Goal: Task Accomplishment & Management: Complete application form

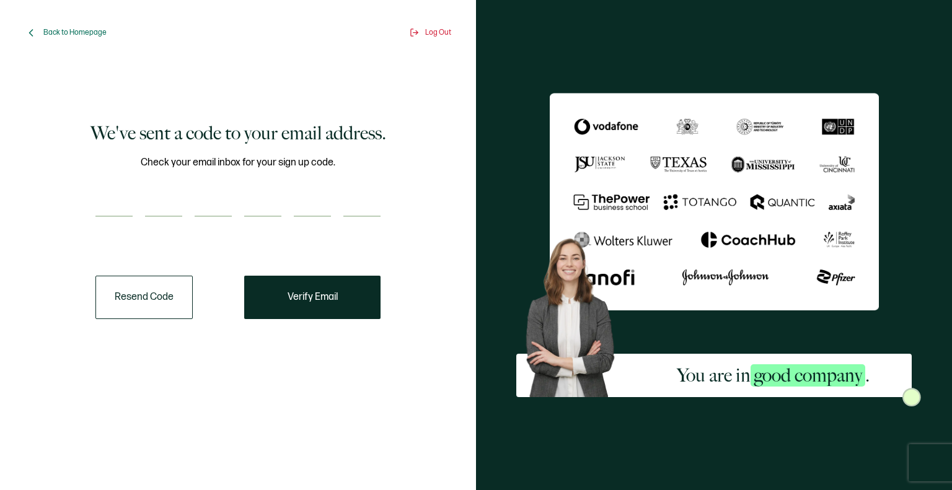
click at [107, 206] on input "number" at bounding box center [113, 204] width 37 height 25
type input "5"
type input "9"
type input "1"
type input "8"
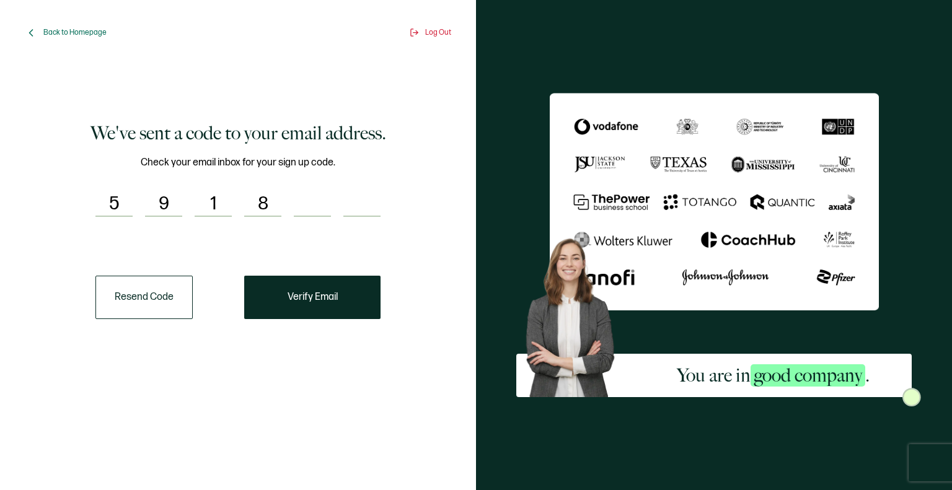
type input "9"
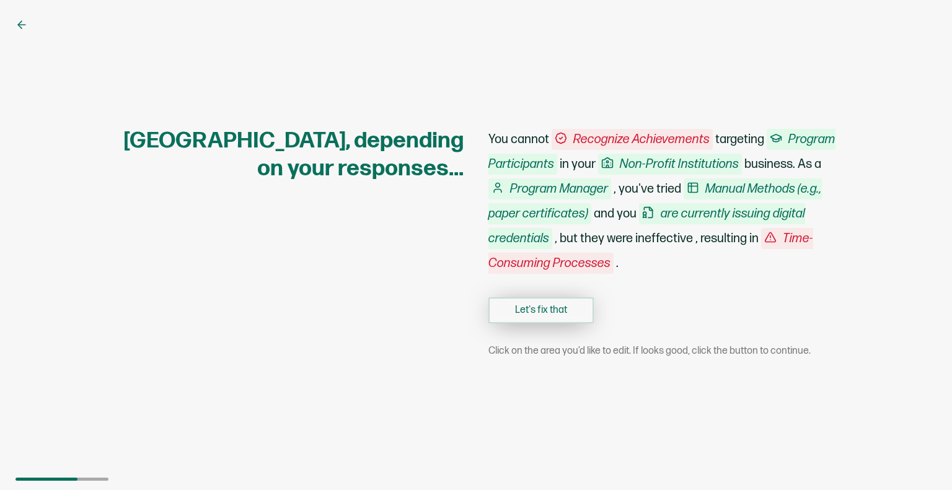
click at [524, 315] on button "Let's fix that" at bounding box center [540, 310] width 105 height 26
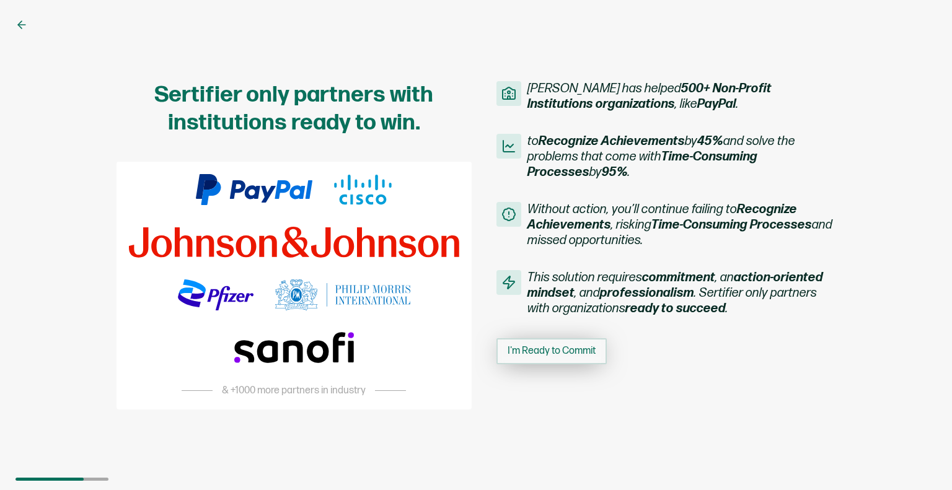
click at [524, 344] on button "I'm Ready to Commit" at bounding box center [551, 351] width 110 height 26
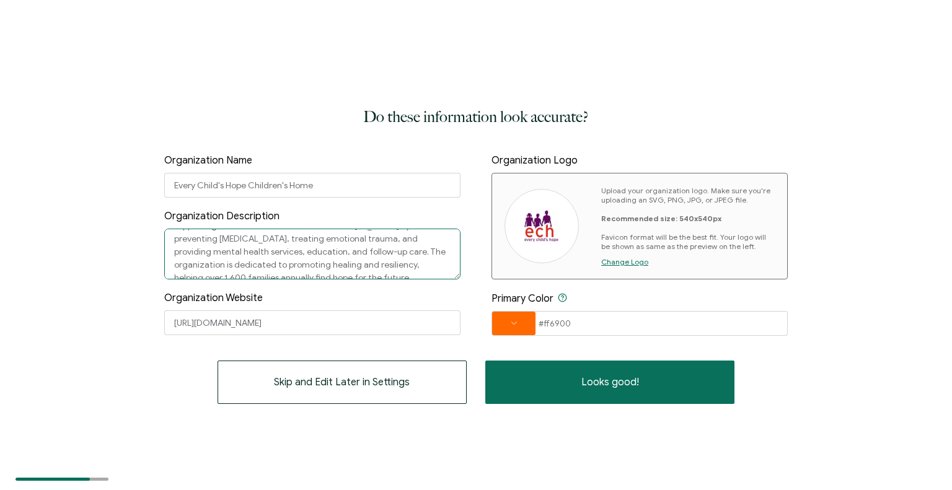
scroll to position [35, 0]
drag, startPoint x: 454, startPoint y: 248, endPoint x: 455, endPoint y: 273, distance: 24.8
click at [455, 273] on textarea "Every Child's Hope (ECH) is a trauma-informed organization supporting vulnerabl…" at bounding box center [312, 254] width 296 height 51
click at [414, 306] on div "Organization Website https://everychildshope.org/" at bounding box center [312, 313] width 296 height 43
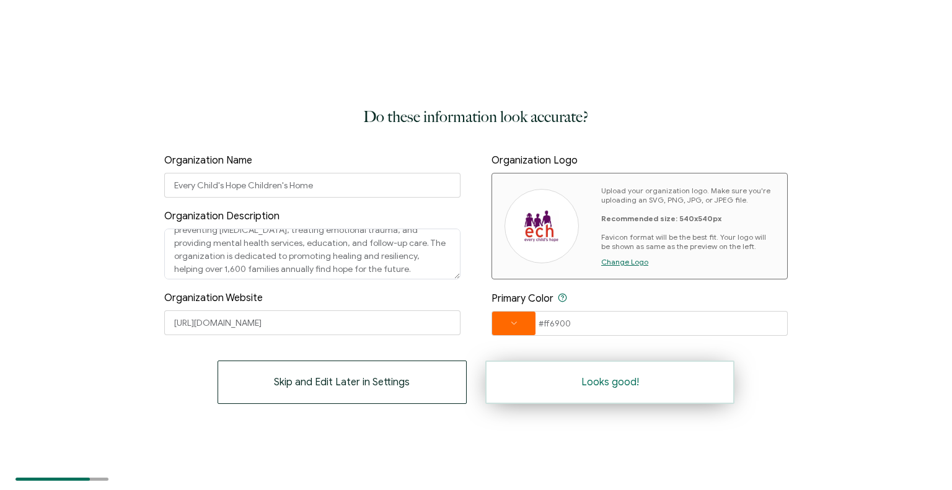
click at [530, 384] on button "Looks good!" at bounding box center [609, 382] width 249 height 43
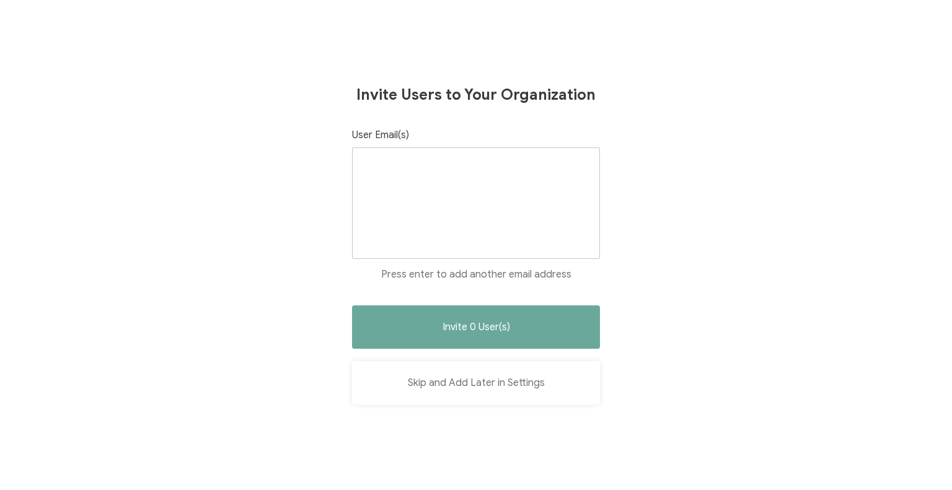
click at [452, 398] on button "Skip and Add Later in Settings" at bounding box center [476, 382] width 248 height 43
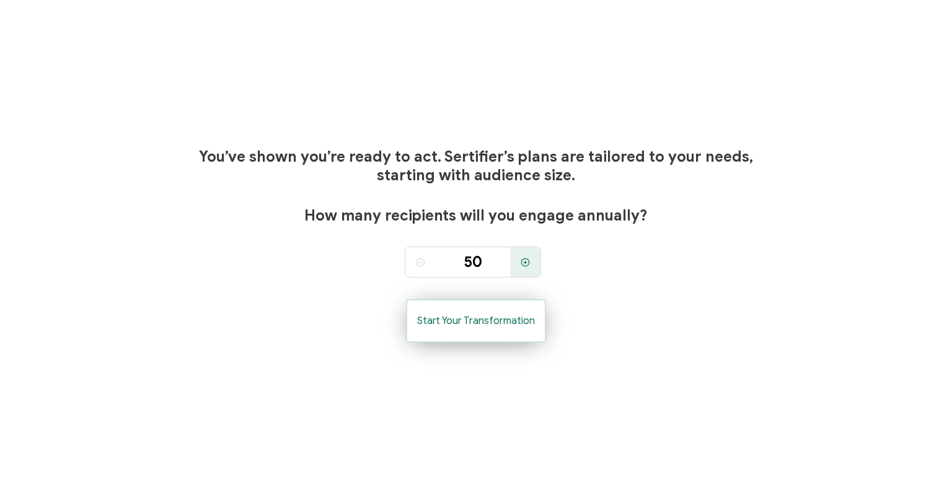
click at [466, 328] on button "Start Your Transformation" at bounding box center [476, 320] width 140 height 43
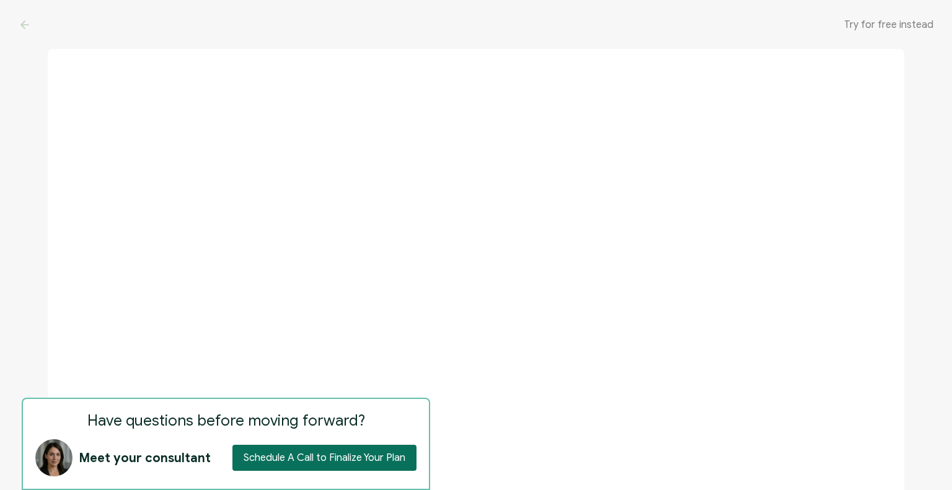
click at [867, 24] on span "Try for free instead" at bounding box center [888, 25] width 89 height 12
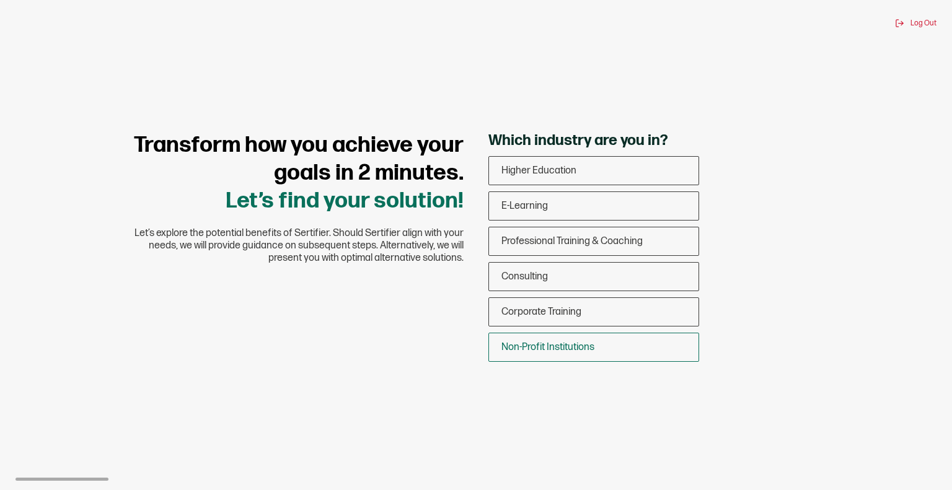
click at [548, 346] on span "Non-Profit Institutions" at bounding box center [547, 347] width 93 height 12
click at [0, 0] on input "Non-Profit Institutions" at bounding box center [0, 0] width 0 height 0
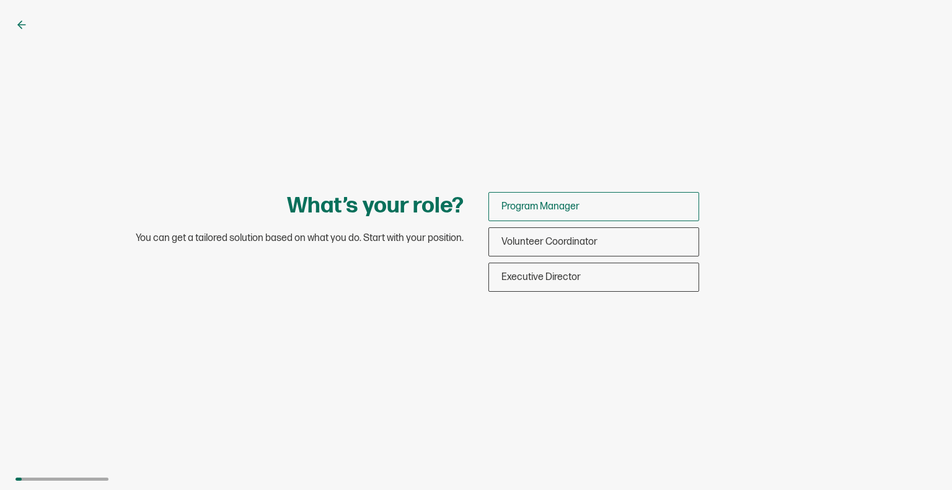
click at [531, 205] on span "Program Manager" at bounding box center [540, 207] width 78 height 12
click at [0, 0] on input "Program Manager" at bounding box center [0, 0] width 0 height 0
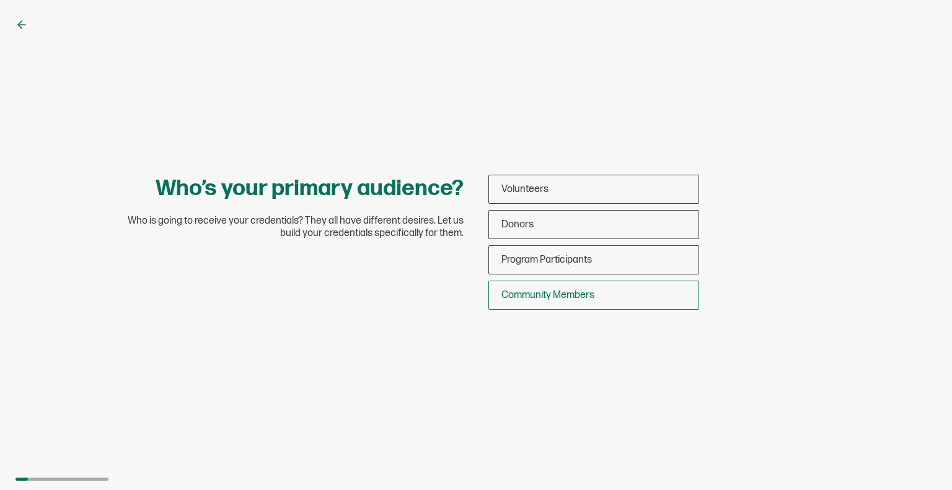
click at [518, 297] on span "Community Members" at bounding box center [547, 295] width 93 height 12
click at [0, 0] on input "Community Members" at bounding box center [0, 0] width 0 height 0
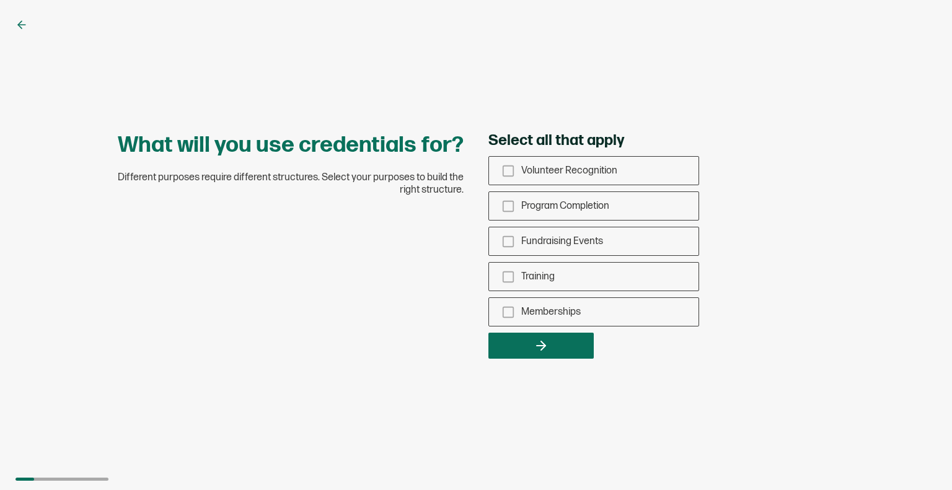
click at [15, 24] on div "What will you use credentials for? Different purposes require different structu…" at bounding box center [476, 245] width 952 height 490
click at [20, 22] on icon at bounding box center [20, 24] width 4 height 7
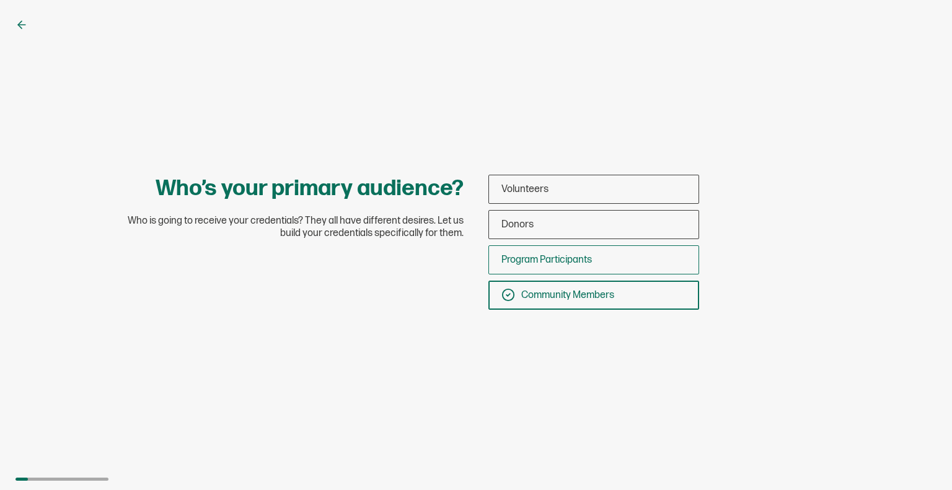
click at [511, 262] on span "Program Participants" at bounding box center [546, 260] width 90 height 12
click at [0, 0] on input "Program Participants" at bounding box center [0, 0] width 0 height 0
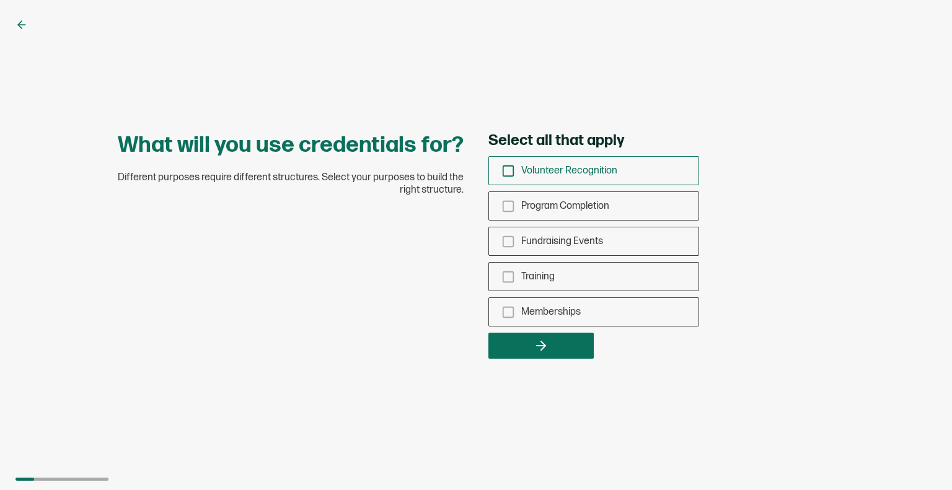
click at [508, 171] on icon "checkbox-group" at bounding box center [508, 171] width 14 height 14
click at [0, 0] on input "Volunteer Recognition" at bounding box center [0, 0] width 0 height 0
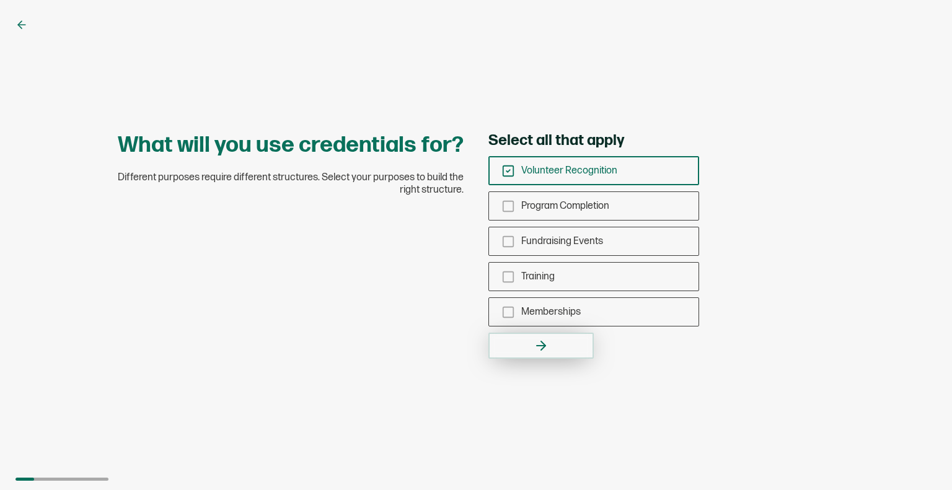
click at [534, 339] on icon "button" at bounding box center [540, 345] width 15 height 15
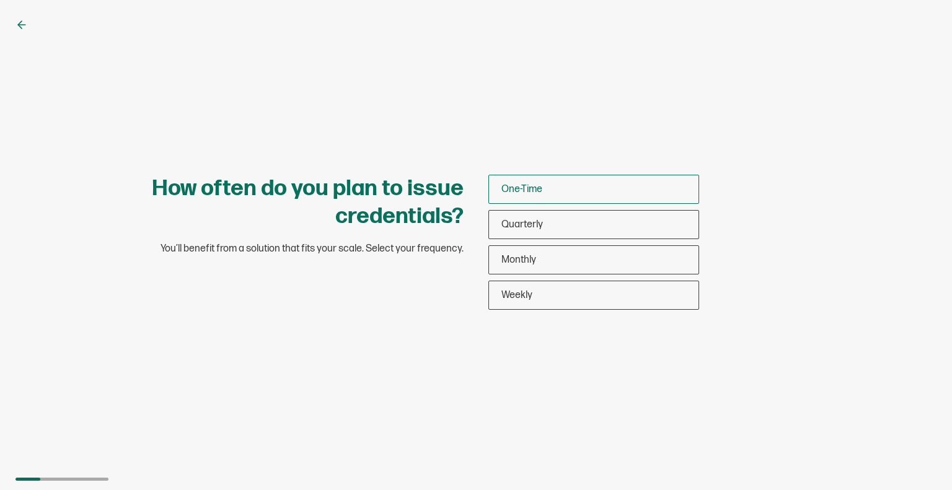
click at [498, 188] on div "One-Time" at bounding box center [593, 189] width 209 height 29
click at [0, 0] on input "One-Time" at bounding box center [0, 0] width 0 height 0
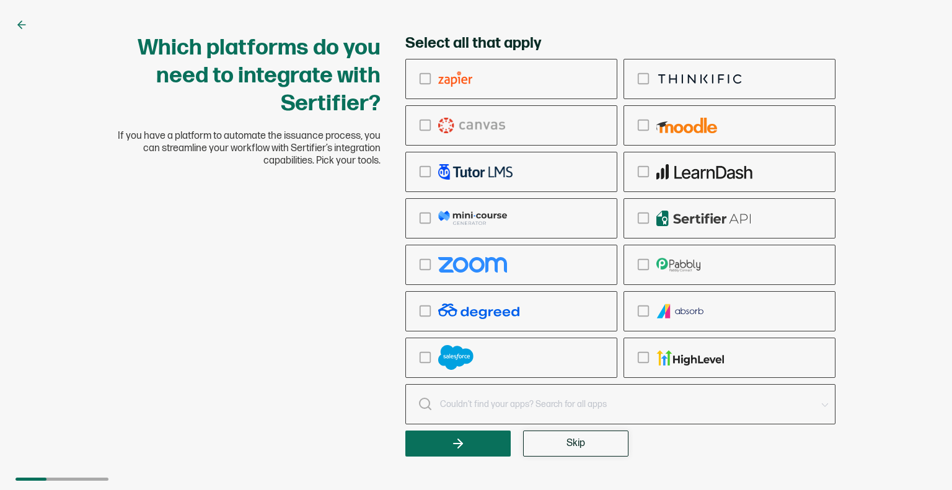
click at [574, 446] on span "Skip" at bounding box center [575, 444] width 19 height 10
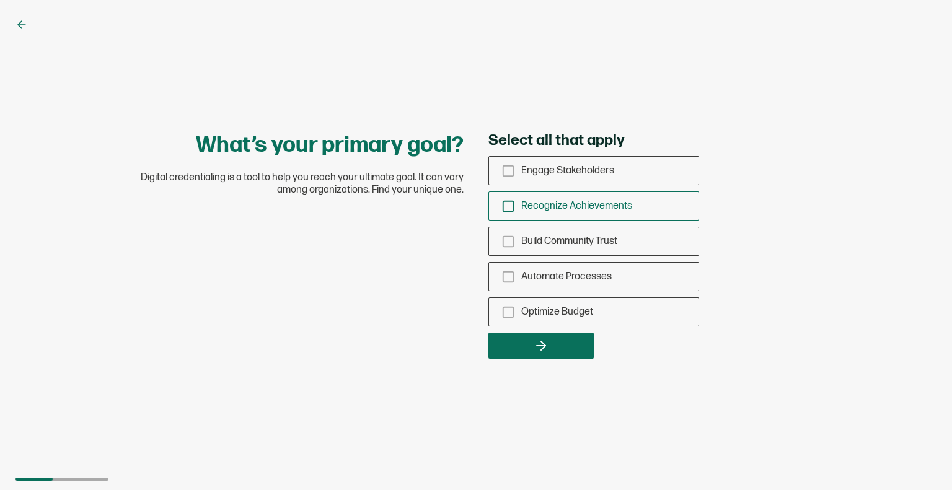
click at [508, 206] on icon "checkbox-group" at bounding box center [508, 207] width 14 height 14
click at [0, 0] on input "Recognize Achievements" at bounding box center [0, 0] width 0 height 0
click at [512, 360] on div "What’s your primary goal? Digital credentialing is a tool to help you reach you…" at bounding box center [476, 245] width 952 height 490
click at [511, 334] on button "button" at bounding box center [540, 346] width 105 height 26
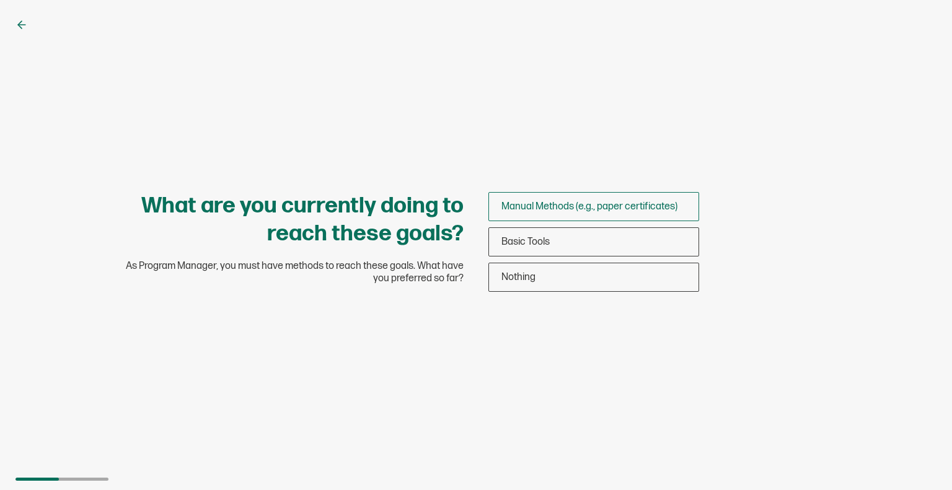
click at [600, 207] on span "Manual Methods (e.g., paper certificates)" at bounding box center [589, 207] width 176 height 12
click at [0, 0] on input "Manual Methods (e.g., paper certificates)" at bounding box center [0, 0] width 0 height 0
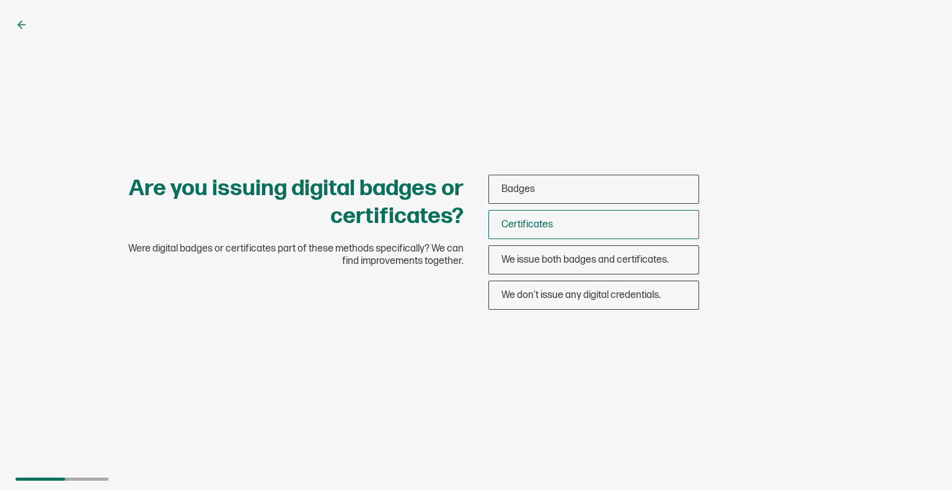
click at [582, 229] on div "Certificates" at bounding box center [593, 224] width 209 height 29
click at [0, 0] on input "Certificates" at bounding box center [0, 0] width 0 height 0
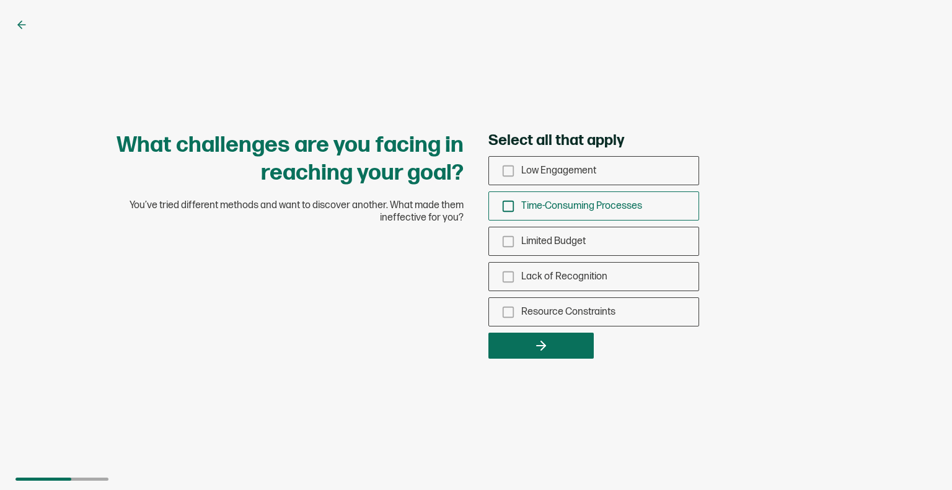
click at [525, 209] on span "Time-Consuming Processes" at bounding box center [581, 206] width 121 height 12
click at [0, 0] on input "Time-Consuming Processes" at bounding box center [0, 0] width 0 height 0
click at [506, 351] on button "button" at bounding box center [540, 346] width 105 height 26
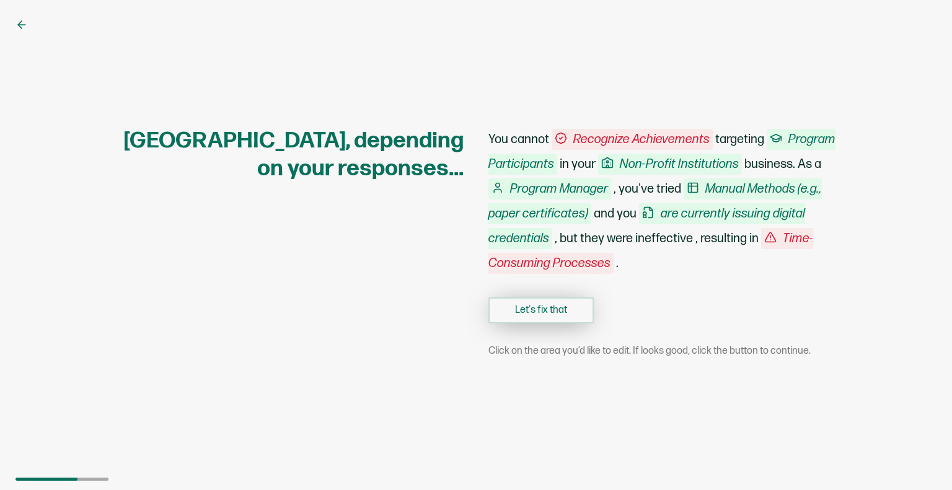
click at [573, 313] on button "Let's fix that" at bounding box center [540, 310] width 105 height 26
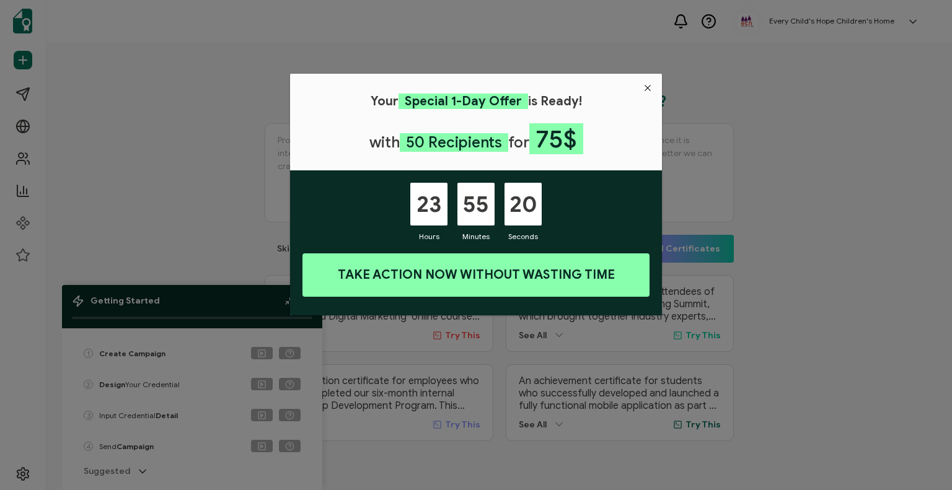
click at [643, 83] on icon "Close" at bounding box center [648, 88] width 10 height 10
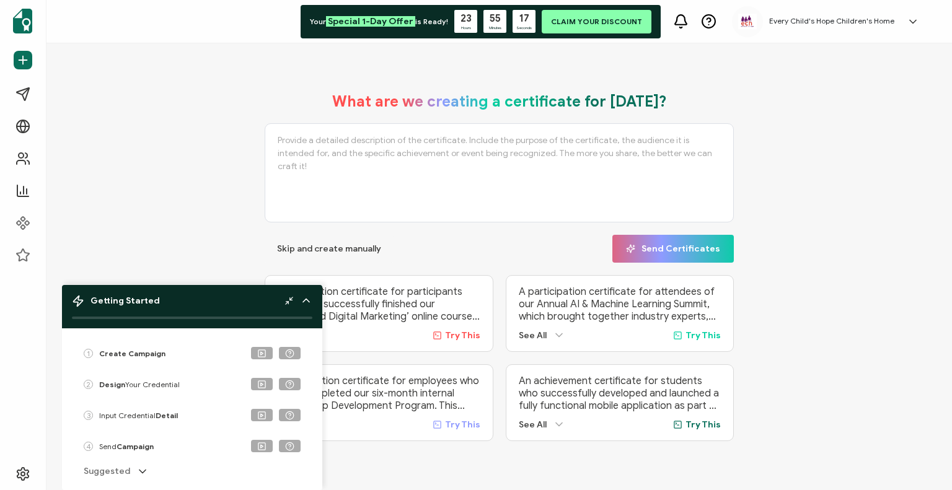
click at [290, 296] on icon at bounding box center [288, 300] width 9 height 9
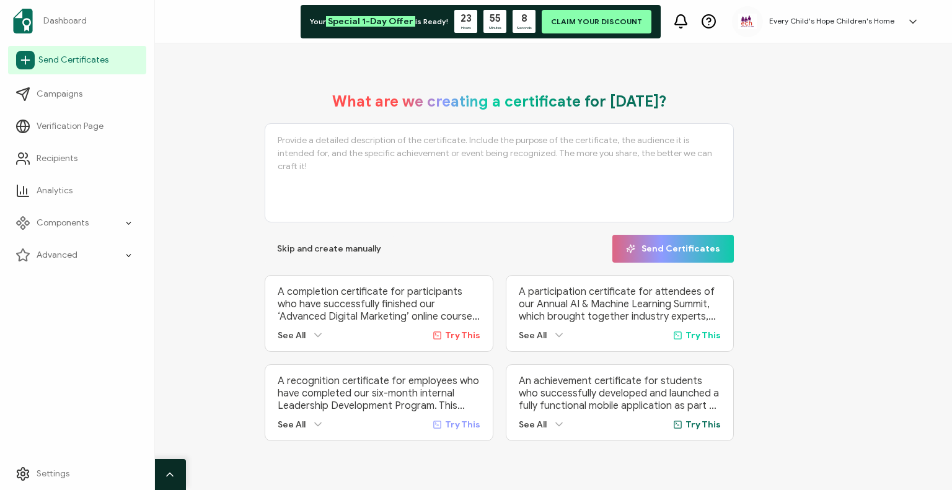
click at [36, 56] on link "Send Certificates" at bounding box center [77, 60] width 138 height 29
